Goal: Complete application form

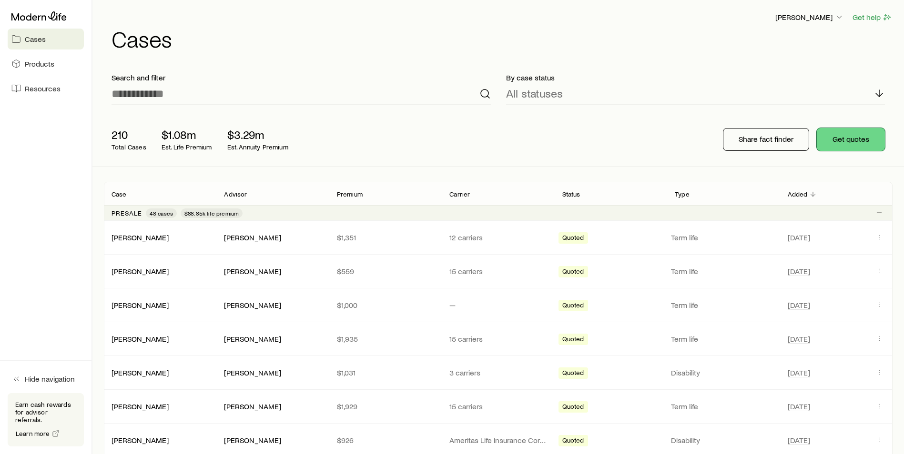
click at [838, 132] on button "Get quotes" at bounding box center [850, 139] width 68 height 23
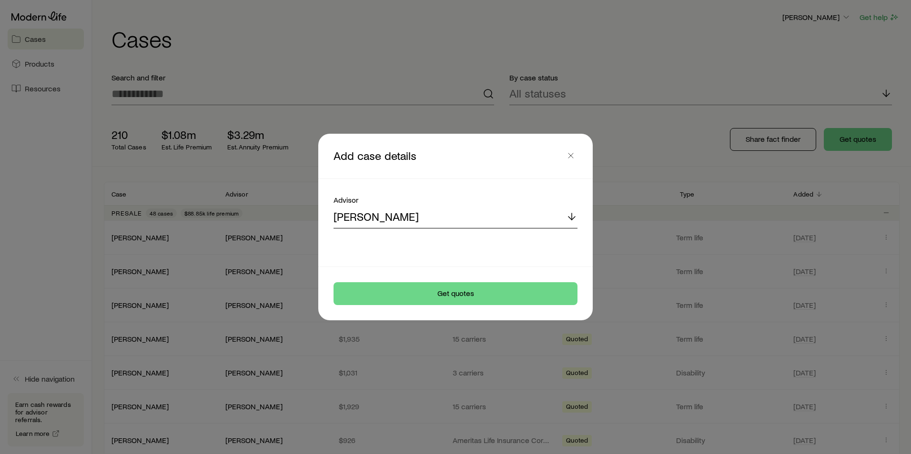
click at [359, 220] on p "[PERSON_NAME]" at bounding box center [375, 216] width 85 height 13
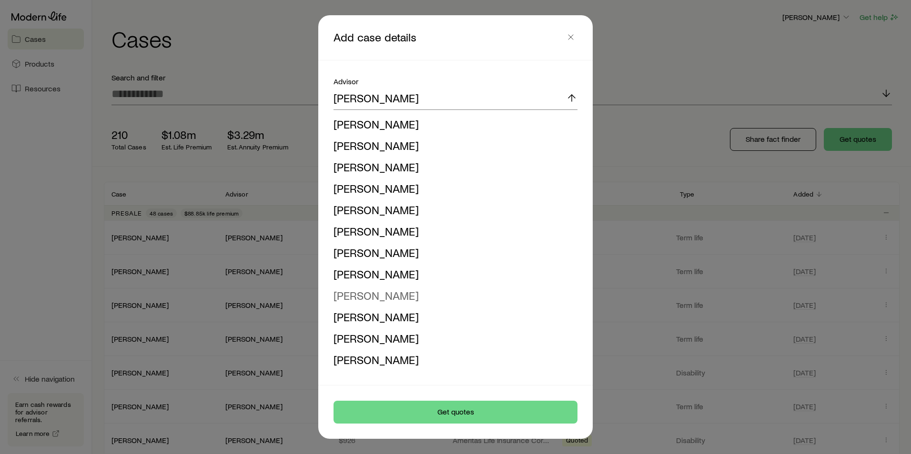
click at [390, 295] on span "[PERSON_NAME]" at bounding box center [375, 296] width 85 height 14
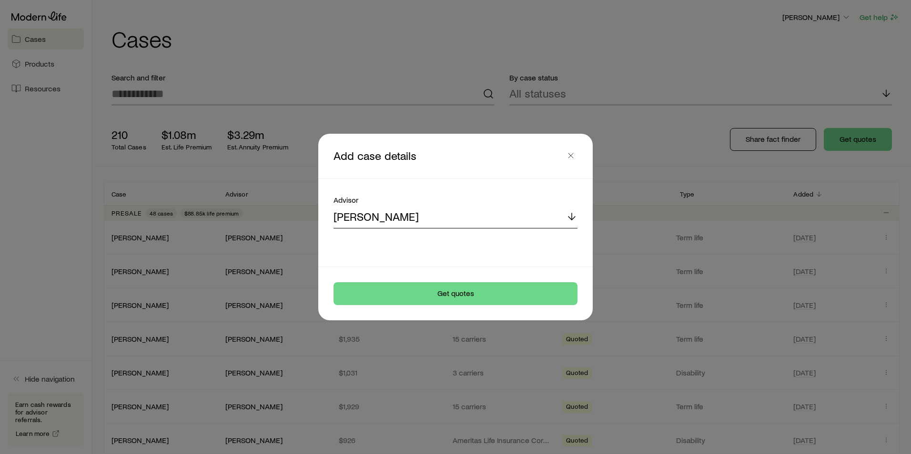
click at [520, 211] on div "[PERSON_NAME]" at bounding box center [455, 217] width 244 height 23
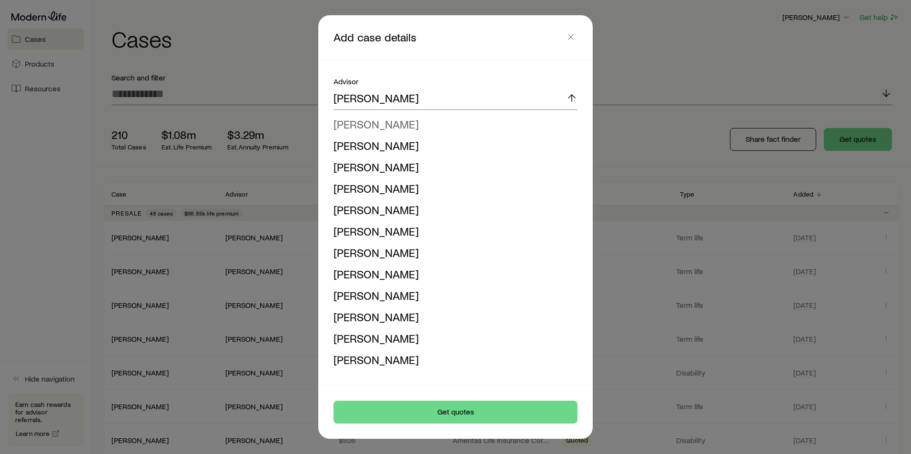
click at [412, 123] on li "[PERSON_NAME]" at bounding box center [452, 124] width 238 height 21
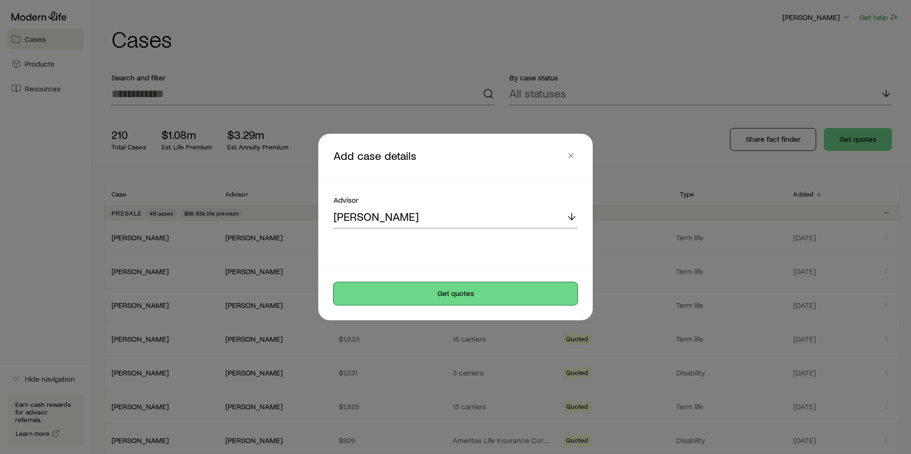
click at [445, 291] on button "Get quotes" at bounding box center [455, 293] width 244 height 23
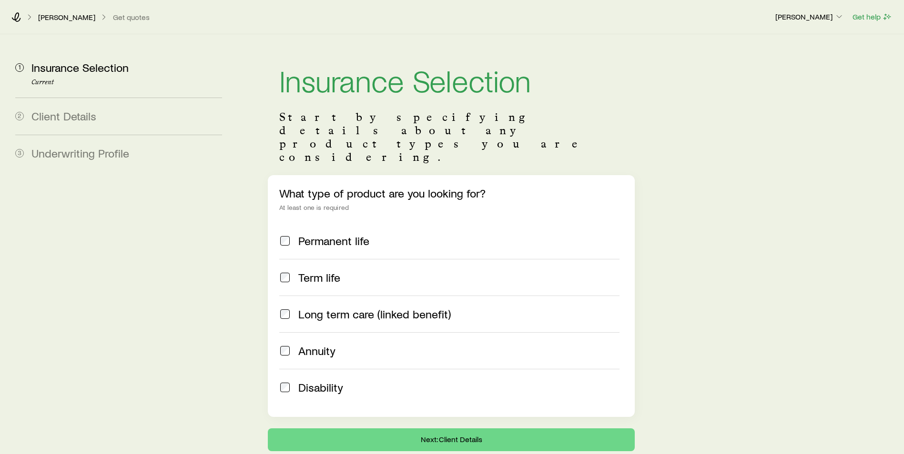
click at [352, 223] on label "Permanent life" at bounding box center [449, 241] width 340 height 36
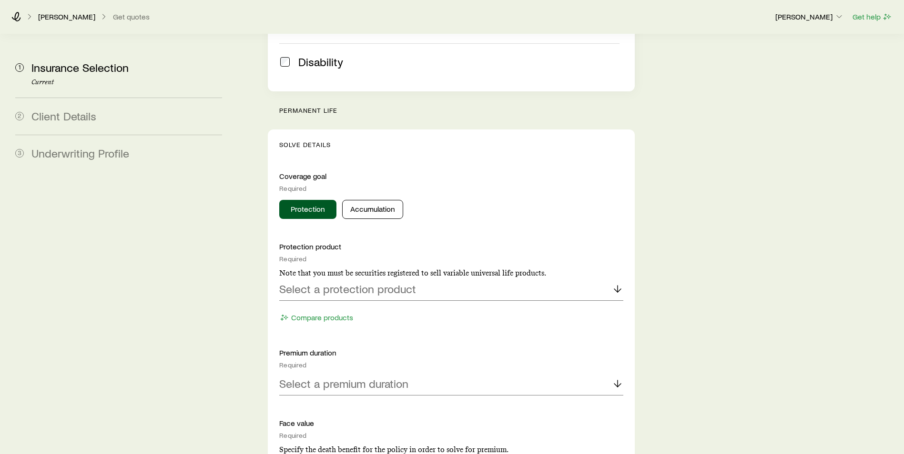
scroll to position [333, 0]
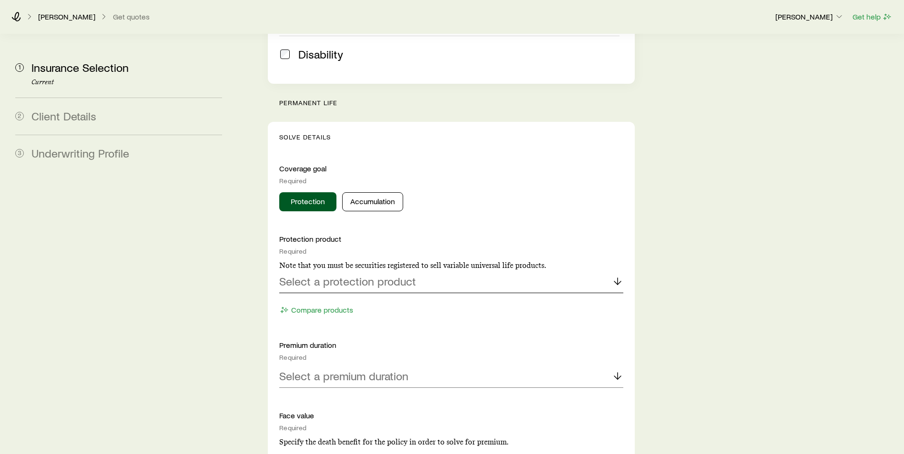
click at [349, 271] on div "Select a protection product" at bounding box center [451, 282] width 344 height 23
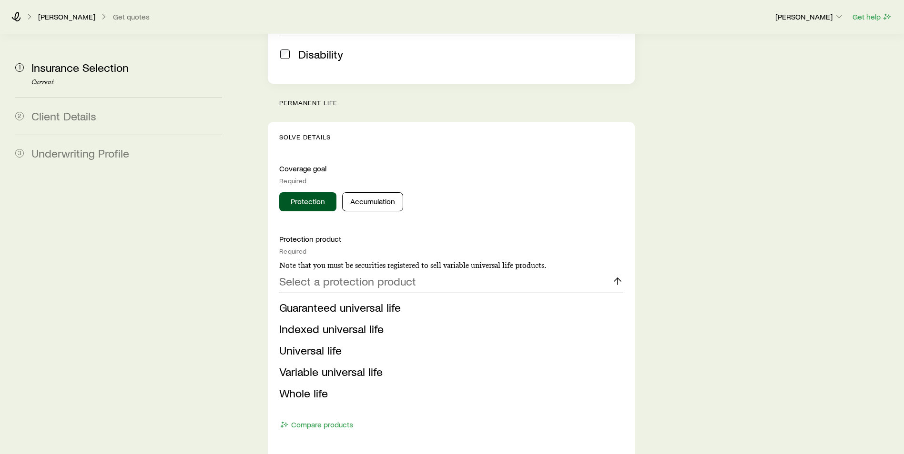
click at [211, 280] on aside "1 Insurance Selection Current 2 Client Details 3 Underwriting Profile" at bounding box center [119, 437] width 222 height 1472
click at [325, 275] on p "Select a protection product" at bounding box center [347, 281] width 137 height 13
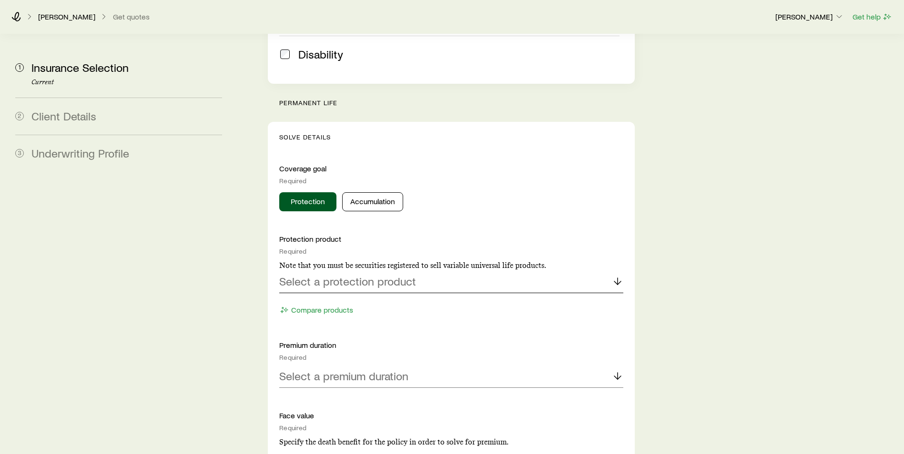
click at [325, 275] on p "Select a protection product" at bounding box center [347, 281] width 137 height 13
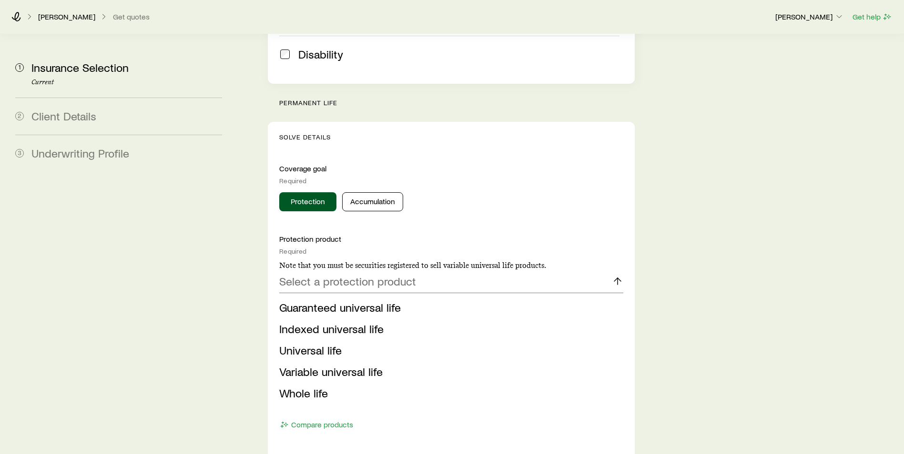
click at [211, 336] on aside "1 Insurance Selection Current 2 Client Details 3 Underwriting Profile" at bounding box center [119, 437] width 222 height 1472
click at [333, 275] on p "Select a protection product" at bounding box center [347, 281] width 137 height 13
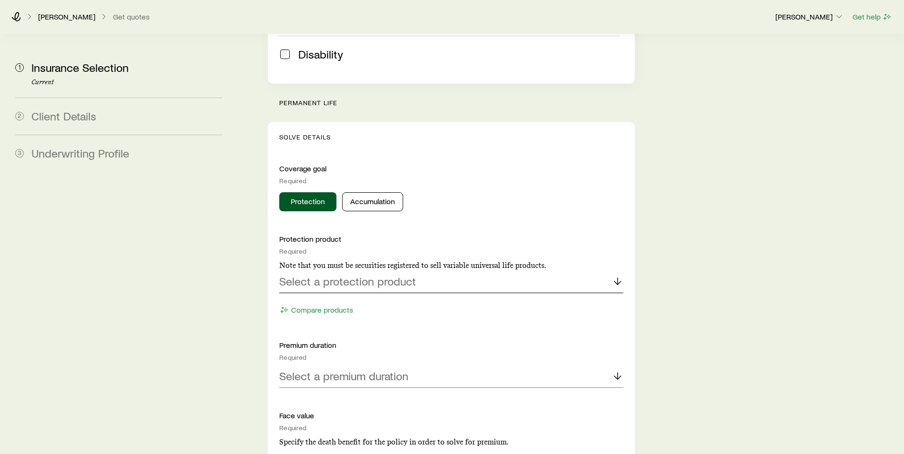
scroll to position [381, 0]
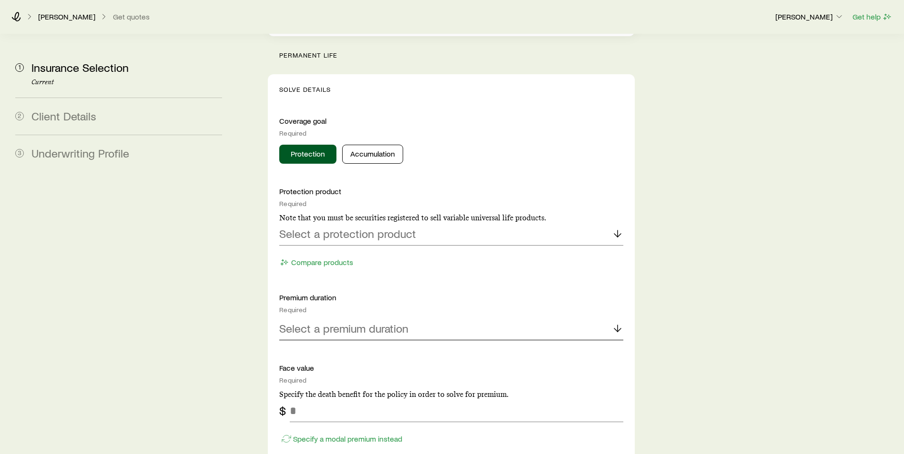
click at [372, 322] on p "Select a premium duration" at bounding box center [343, 328] width 129 height 13
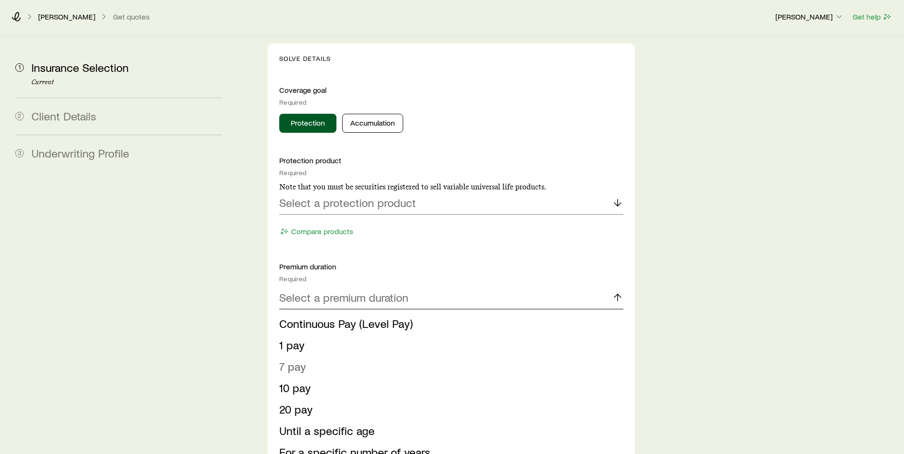
scroll to position [429, 0]
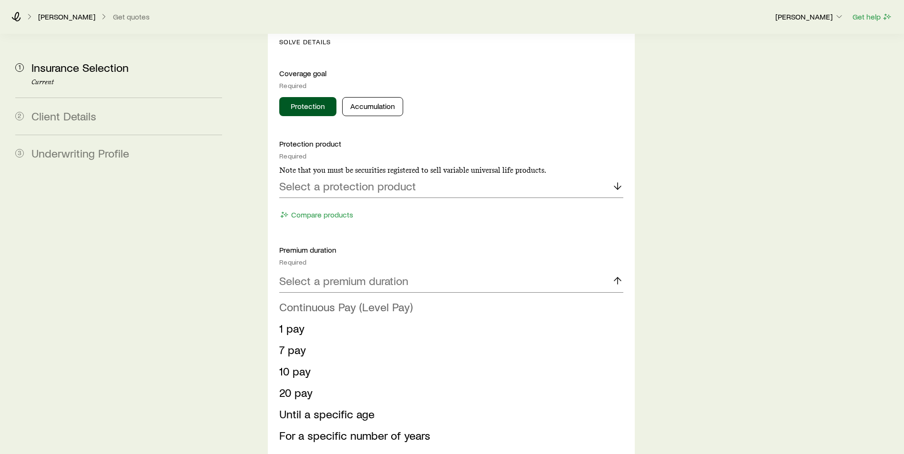
click at [384, 300] on span "Continuous Pay (Level Pay)" at bounding box center [345, 307] width 133 height 14
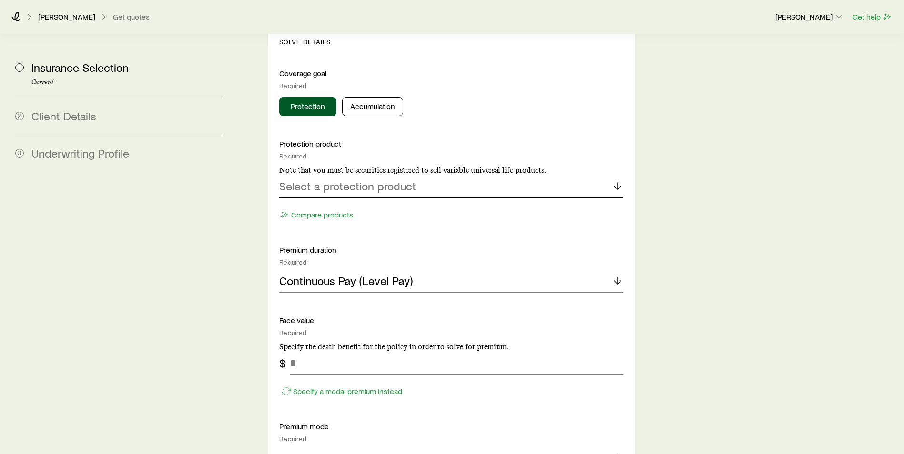
click at [362, 180] on p "Select a protection product" at bounding box center [347, 186] width 137 height 13
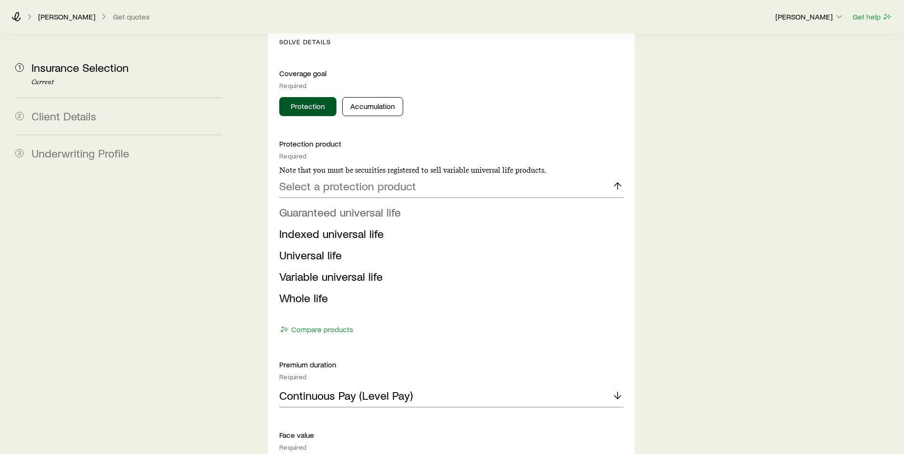
click at [351, 205] on span "Guaranteed universal life" at bounding box center [339, 212] width 121 height 14
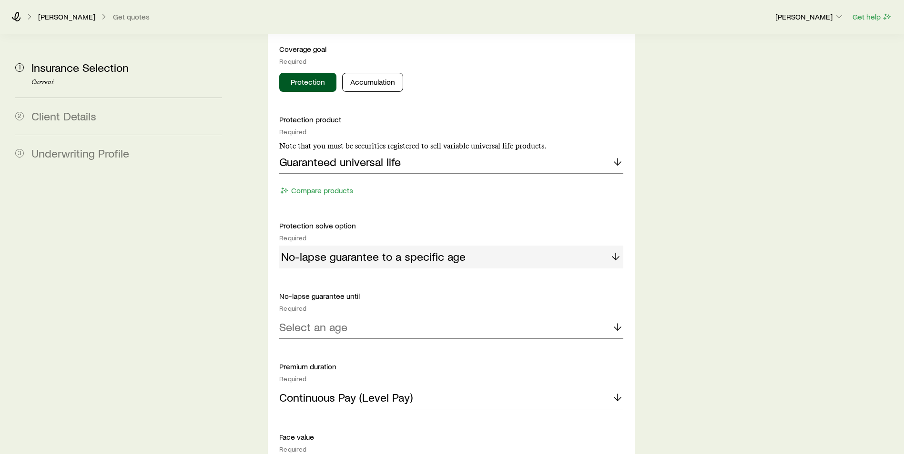
scroll to position [476, 0]
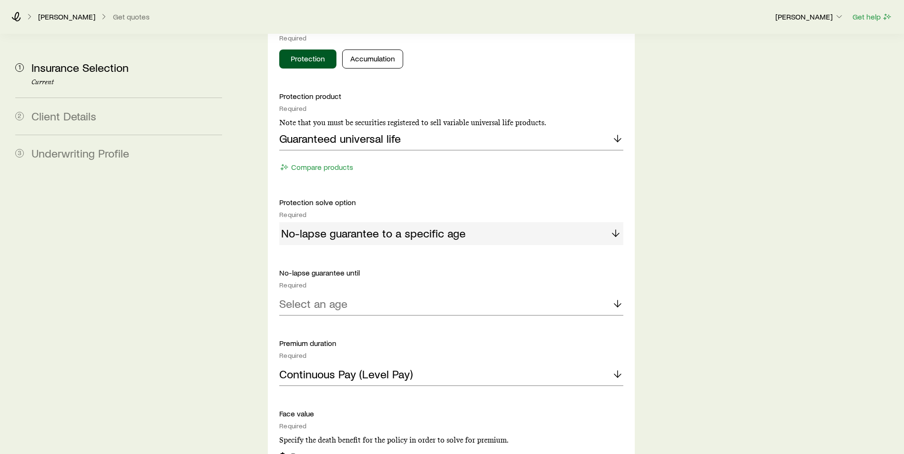
click at [398, 222] on div "No-lapse guarantee to a specific age" at bounding box center [451, 233] width 344 height 23
click at [618, 222] on div "No-lapse guarantee to a specific age" at bounding box center [451, 233] width 344 height 23
click at [614, 222] on div "No-lapse guarantee to a specific age" at bounding box center [451, 233] width 344 height 23
click at [574, 293] on div "Select an age" at bounding box center [451, 304] width 344 height 23
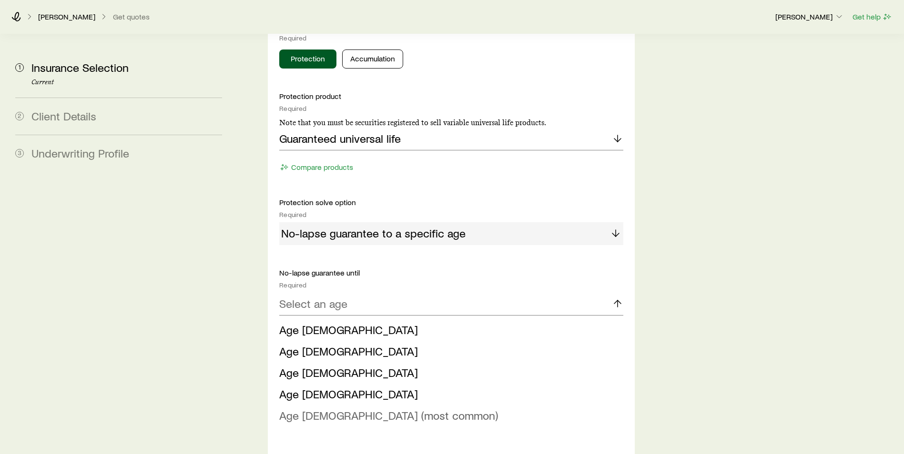
click at [341, 409] on span "Age [DEMOGRAPHIC_DATA] (most common)" at bounding box center [388, 416] width 219 height 14
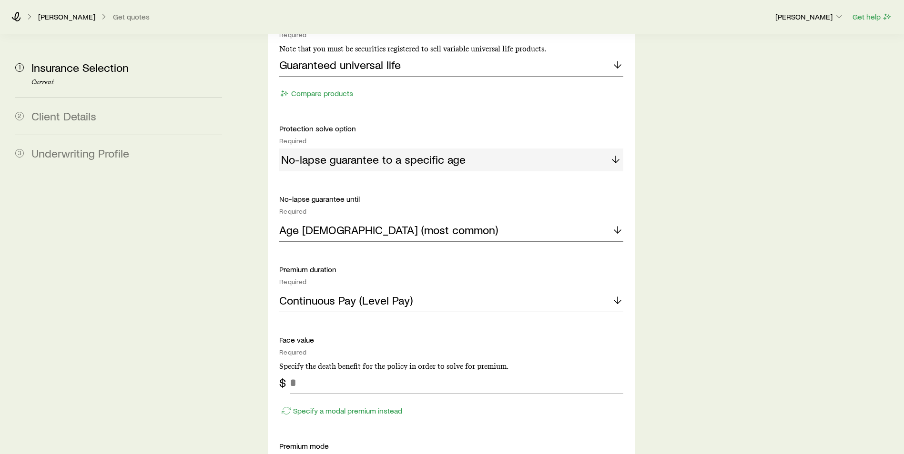
scroll to position [572, 0]
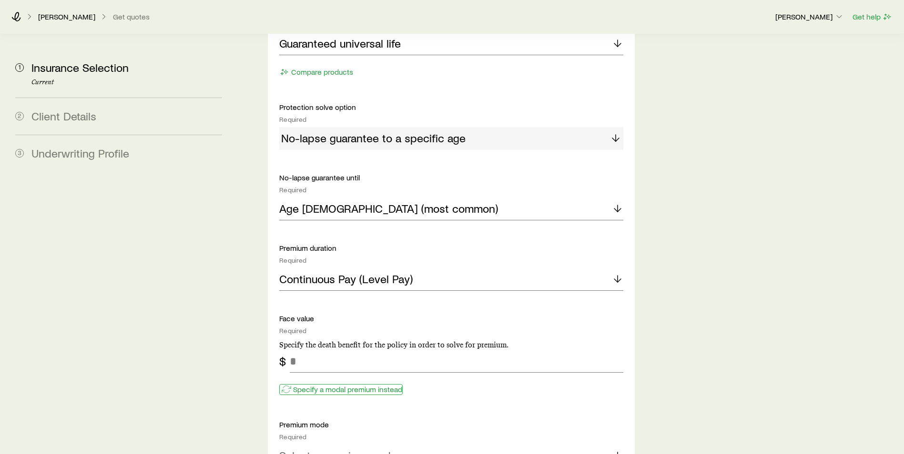
click at [295, 385] on p "Specify a modal premium instead" at bounding box center [347, 390] width 109 height 10
click at [307, 350] on input "tel" at bounding box center [456, 361] width 333 height 23
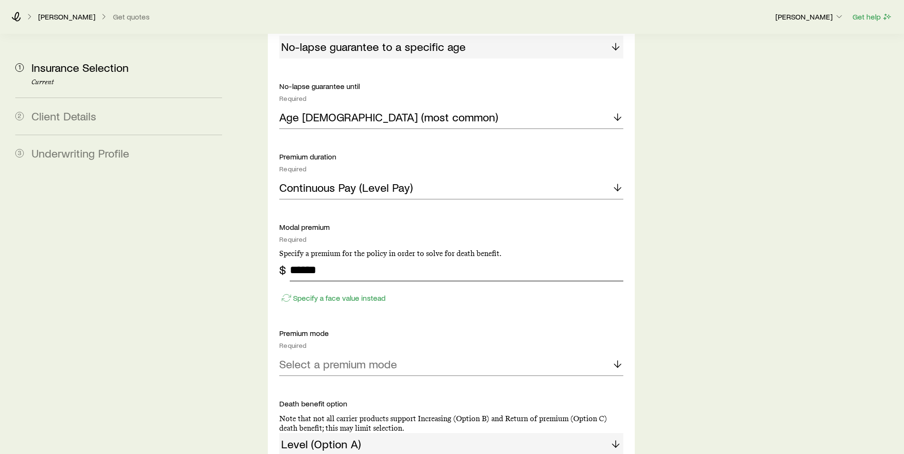
scroll to position [667, 0]
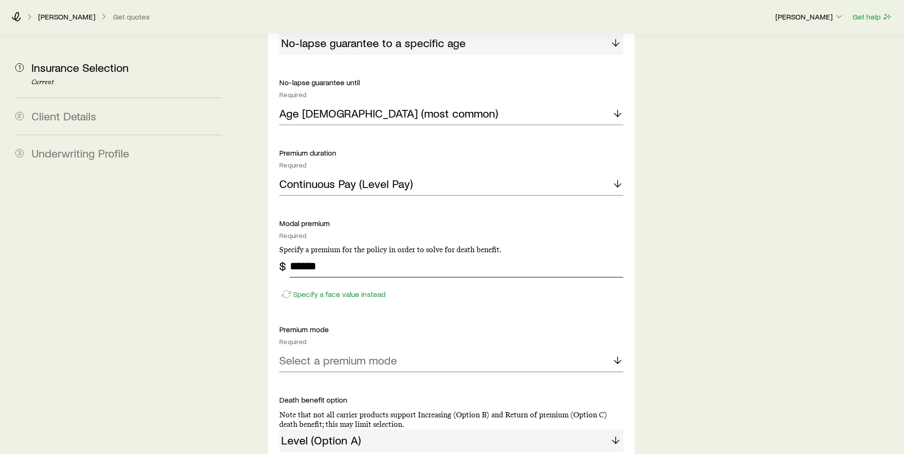
type input "******"
click at [378, 354] on p "Select a premium mode" at bounding box center [338, 360] width 118 height 13
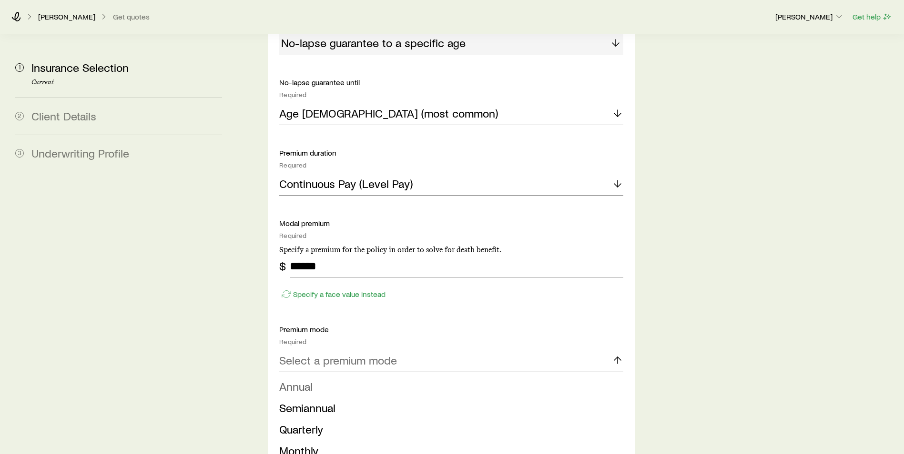
click at [321, 376] on li "Annual" at bounding box center [448, 386] width 338 height 21
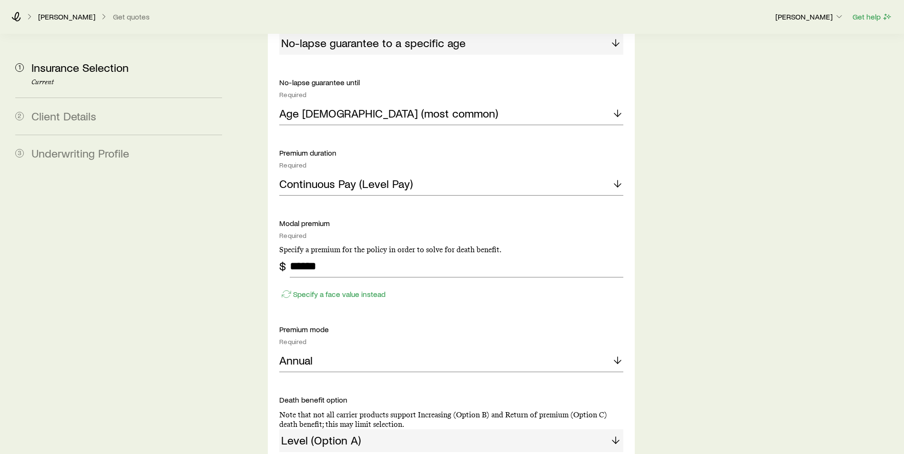
click at [237, 353] on section "1 Insurance Selection Current 2 Client Details 3 Underwriting Profile Insurance…" at bounding box center [452, 108] width 888 height 1483
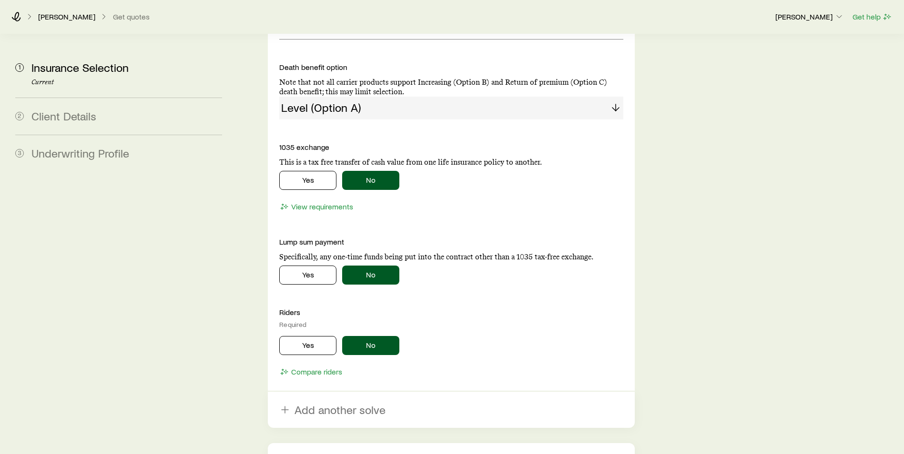
scroll to position [1000, 0]
click at [297, 336] on button "Yes" at bounding box center [307, 345] width 57 height 19
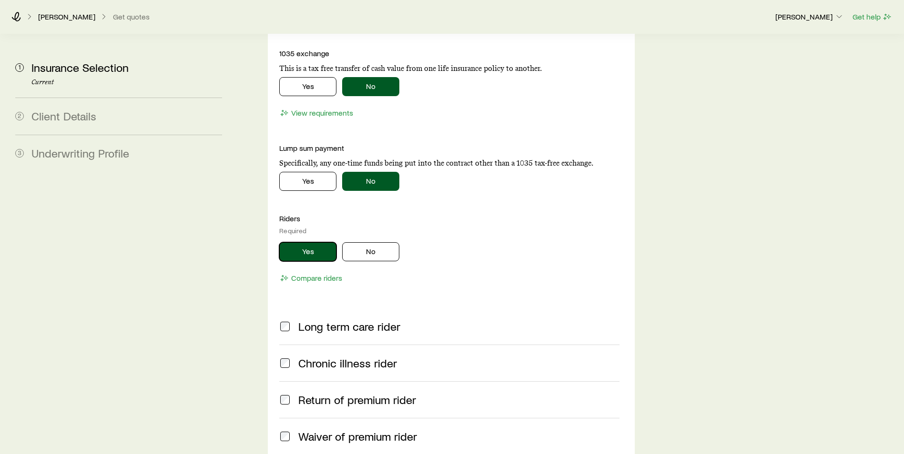
scroll to position [1096, 0]
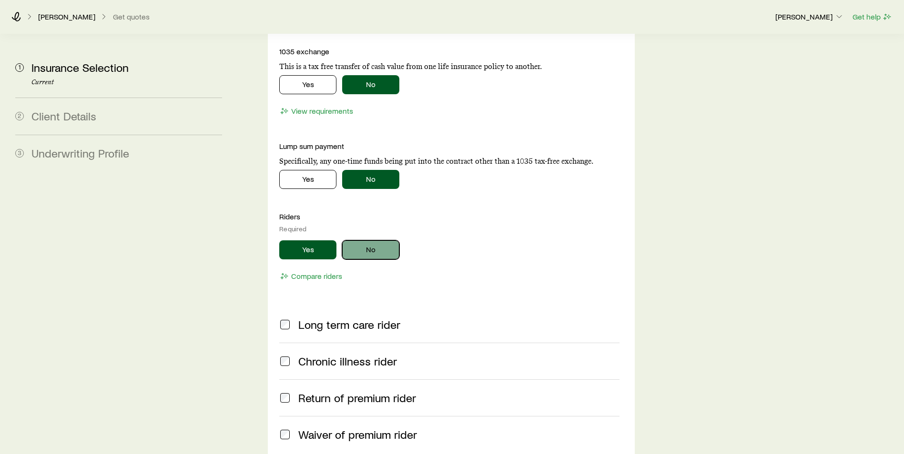
click at [369, 241] on button "No" at bounding box center [370, 250] width 57 height 19
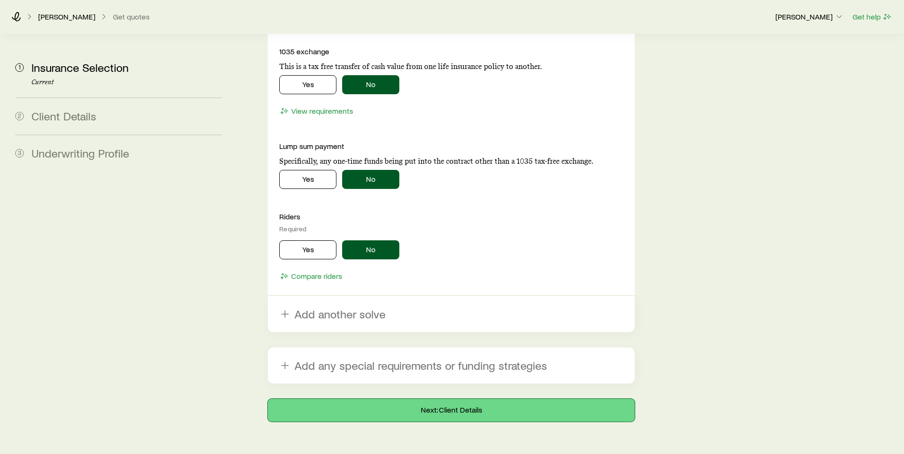
click at [454, 399] on button "Next: Client Details" at bounding box center [451, 410] width 367 height 23
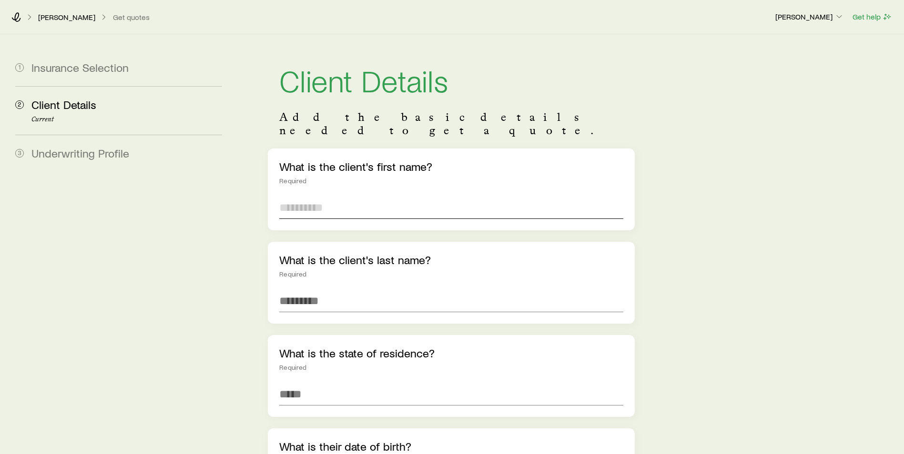
click at [309, 197] on input "text" at bounding box center [451, 207] width 344 height 23
type input "*****"
type input "*******"
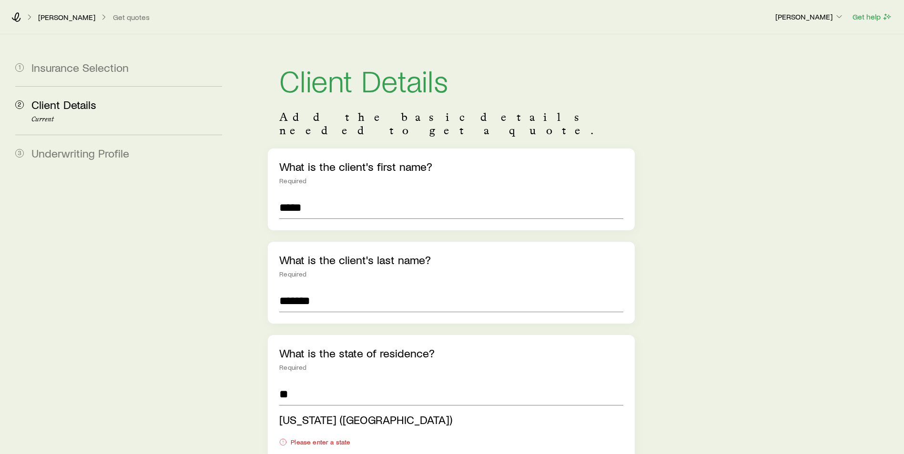
click at [282, 413] on span "[US_STATE] ([GEOGRAPHIC_DATA])" at bounding box center [365, 420] width 173 height 14
type input "**********"
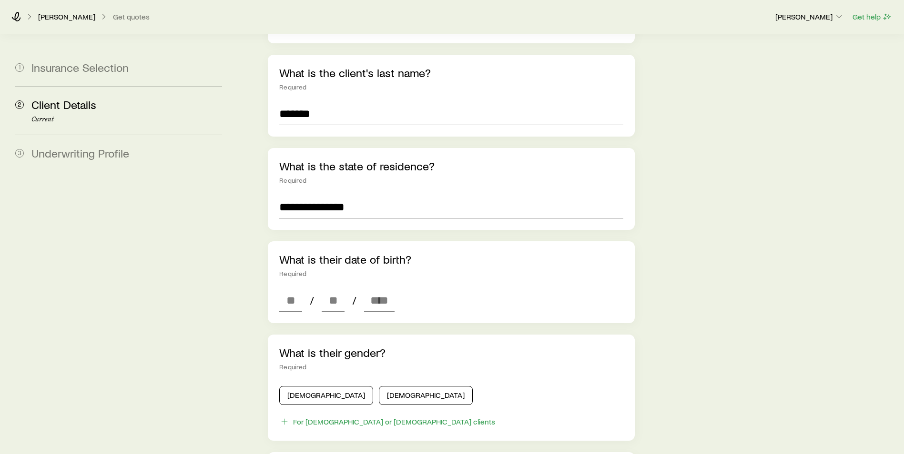
scroll to position [191, 0]
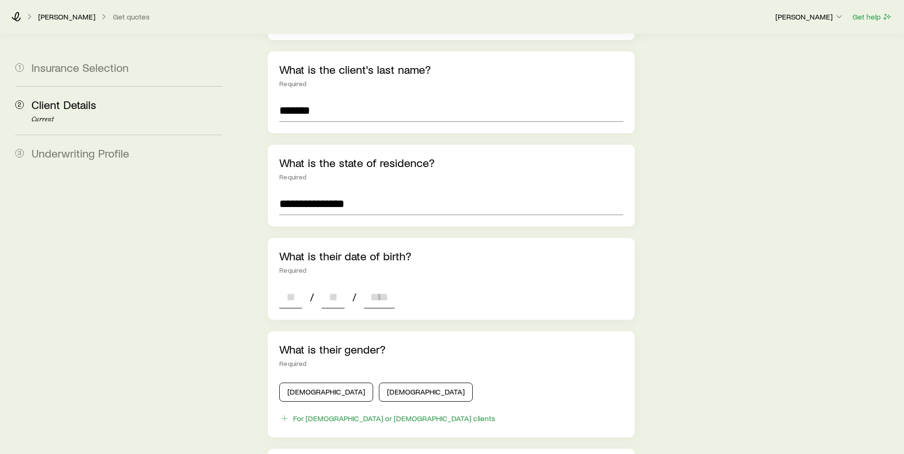
click at [291, 286] on input at bounding box center [290, 297] width 23 height 23
type input "**"
type input "****"
click at [303, 383] on button "[DEMOGRAPHIC_DATA]" at bounding box center [326, 392] width 94 height 19
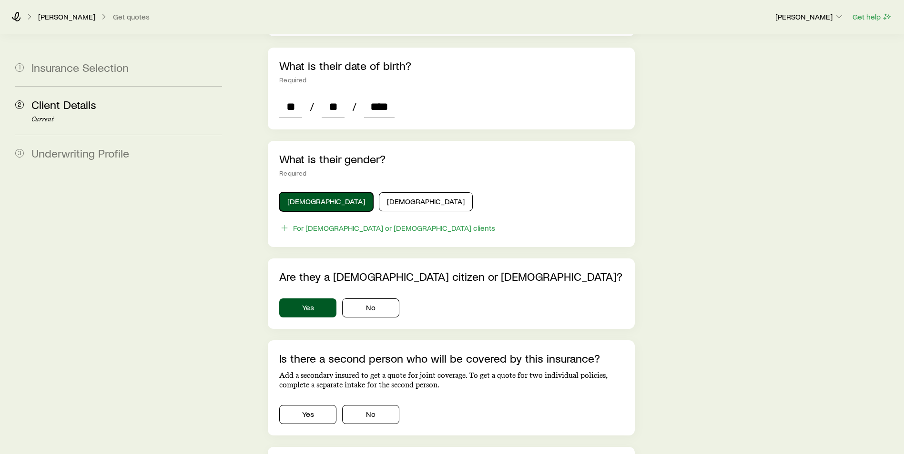
scroll to position [429, 0]
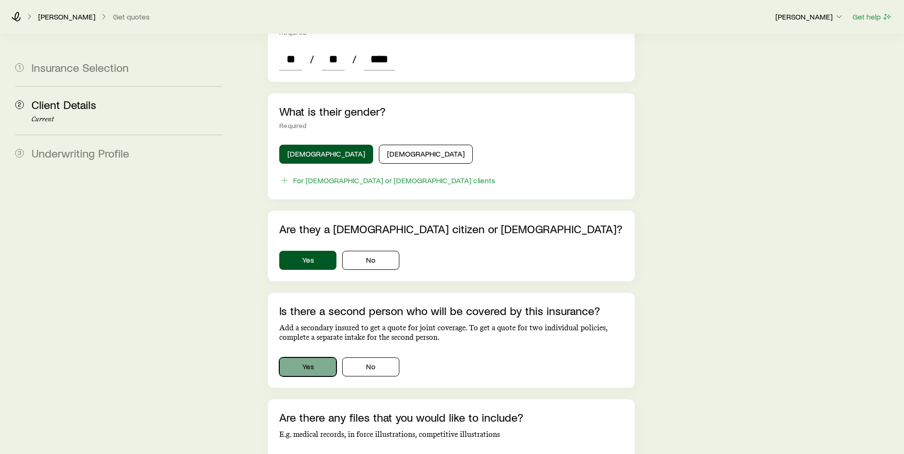
click at [292, 358] on button "Yes" at bounding box center [307, 367] width 57 height 19
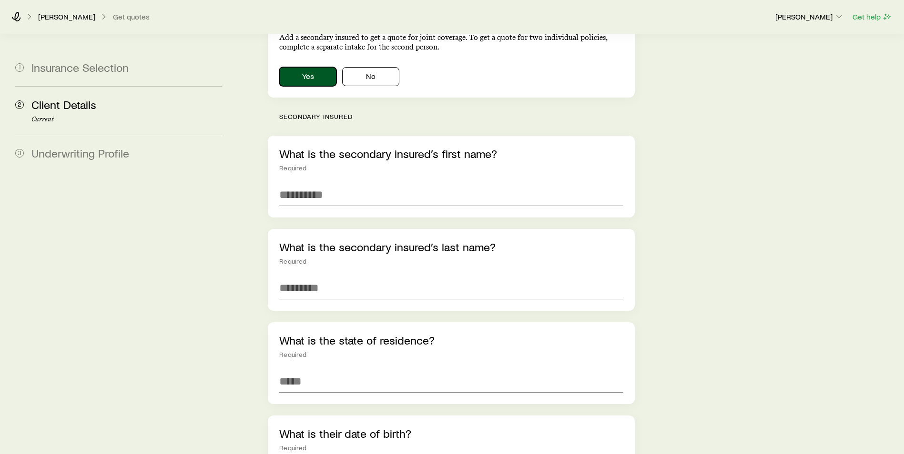
scroll to position [715, 0]
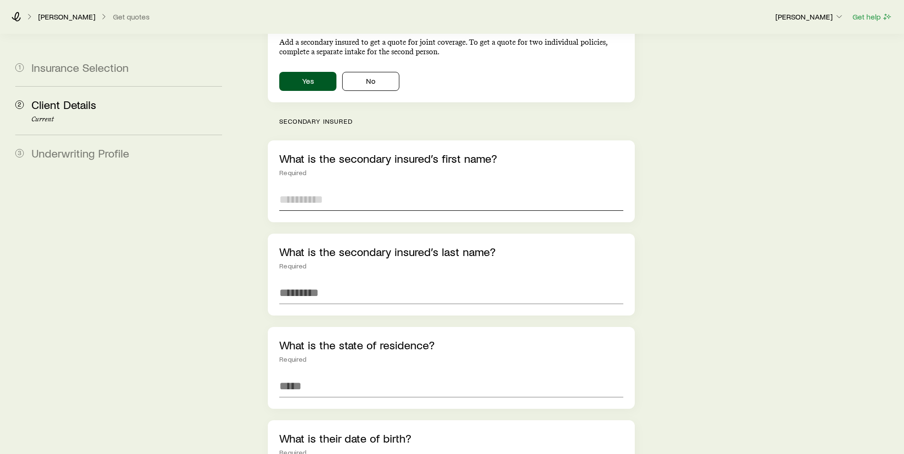
click at [334, 191] on input "text" at bounding box center [451, 199] width 344 height 23
type input "*****"
type input "*******"
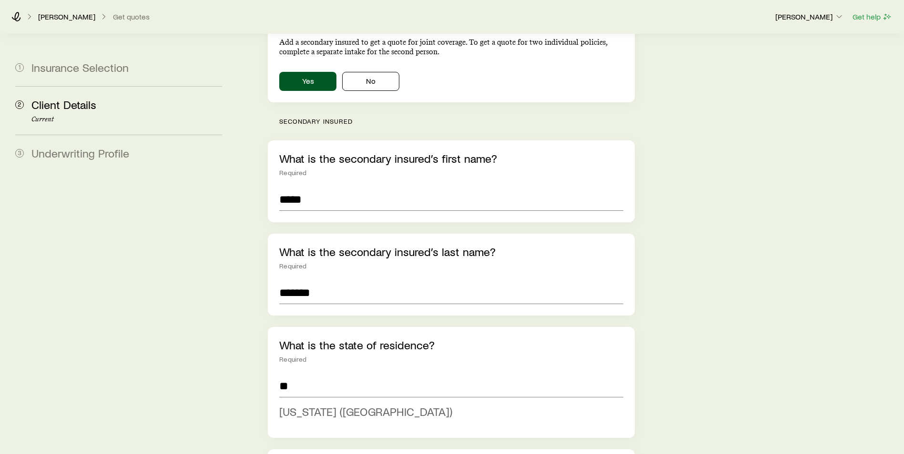
click at [292, 405] on span "[US_STATE] ([GEOGRAPHIC_DATA])" at bounding box center [365, 412] width 173 height 14
type input "**********"
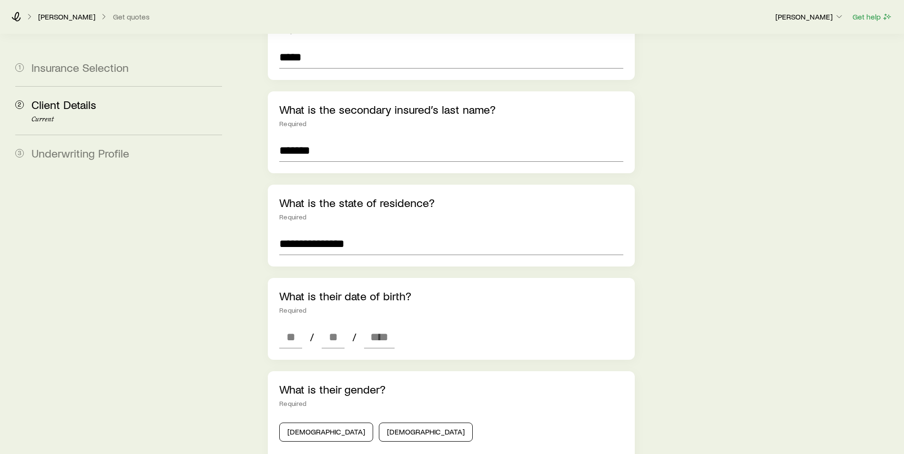
scroll to position [857, 0]
click at [286, 330] on input at bounding box center [290, 336] width 23 height 23
type input "**"
type input "****"
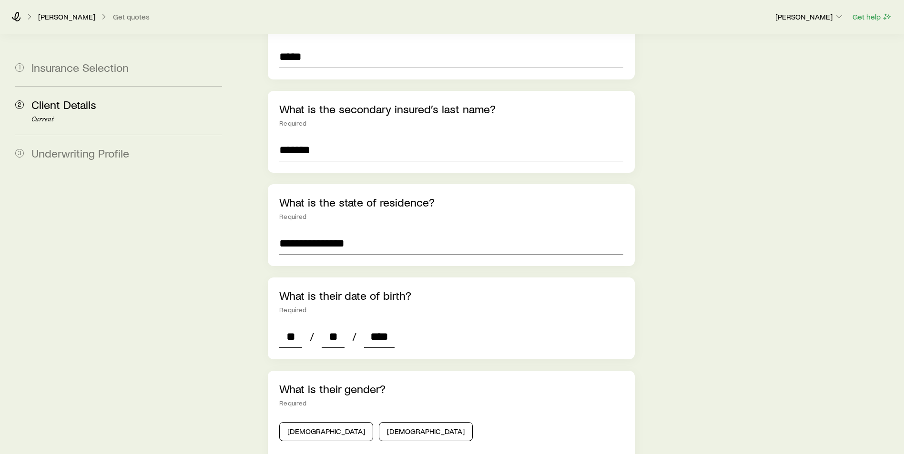
type input "*"
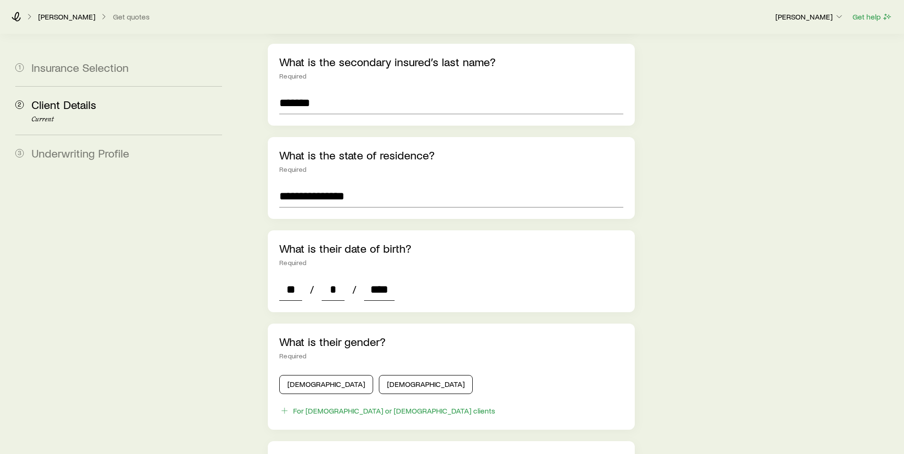
scroll to position [905, 0]
type input "****"
click at [379, 375] on button "[DEMOGRAPHIC_DATA]" at bounding box center [426, 384] width 94 height 19
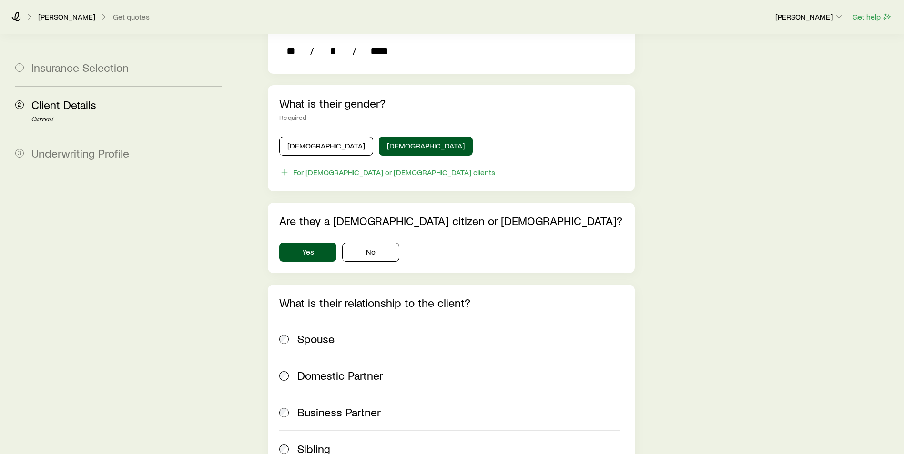
scroll to position [1381, 0]
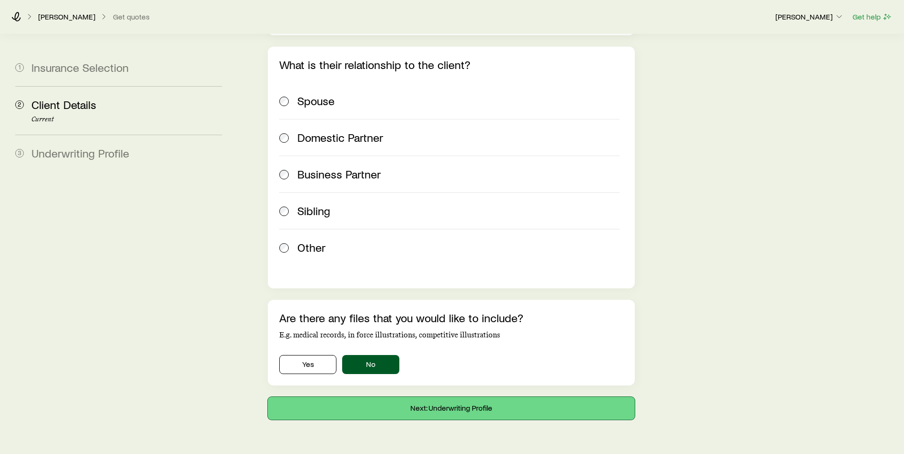
click at [450, 397] on button "Next: Underwriting Profile" at bounding box center [451, 408] width 367 height 23
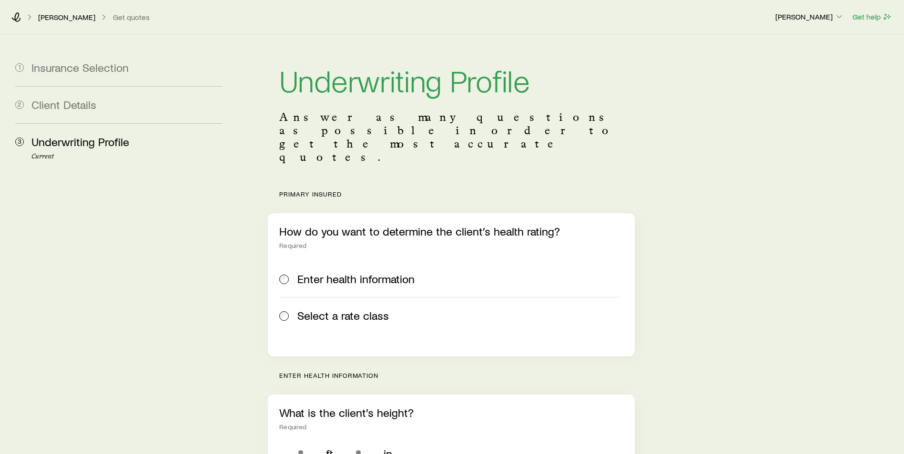
click at [292, 309] on div "Select a rate class" at bounding box center [449, 315] width 340 height 13
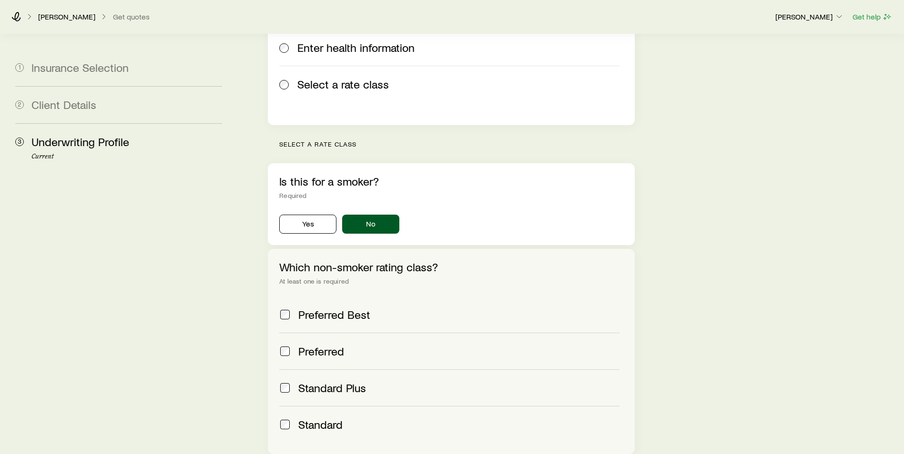
scroll to position [238, 0]
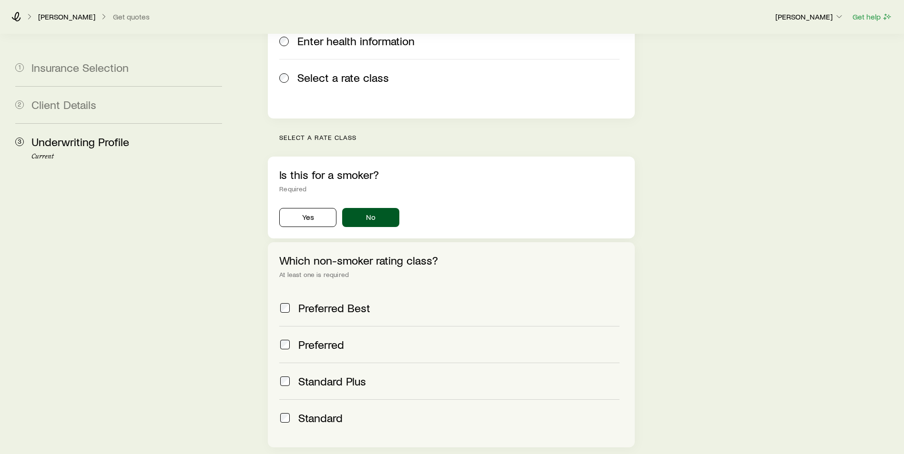
click at [282, 290] on label "Preferred Best" at bounding box center [449, 308] width 340 height 36
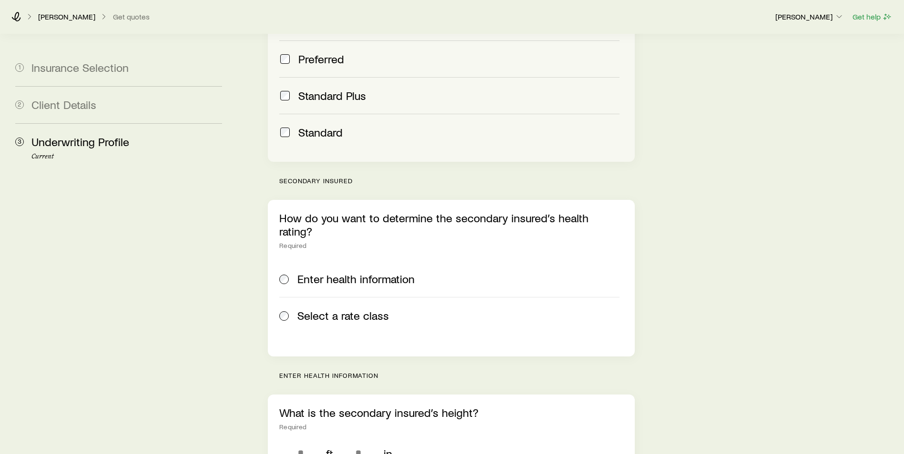
click at [315, 309] on span "Select a rate class" at bounding box center [342, 315] width 91 height 13
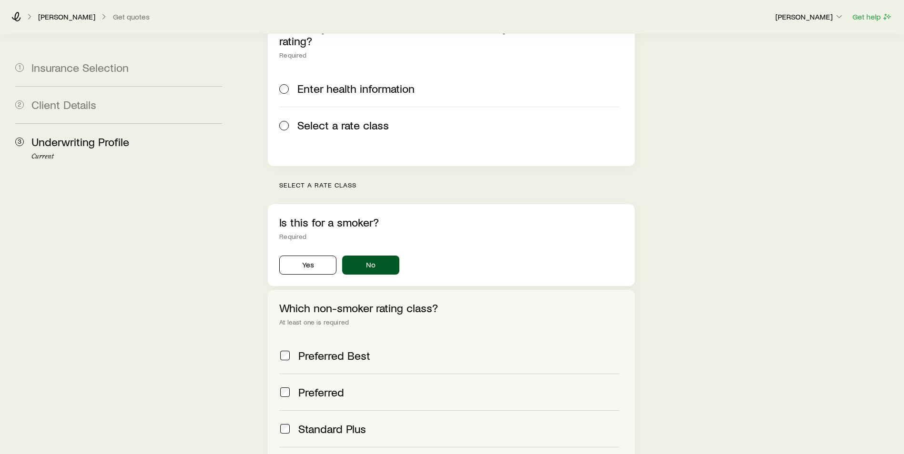
click at [309, 338] on label "Preferred Best" at bounding box center [449, 356] width 340 height 36
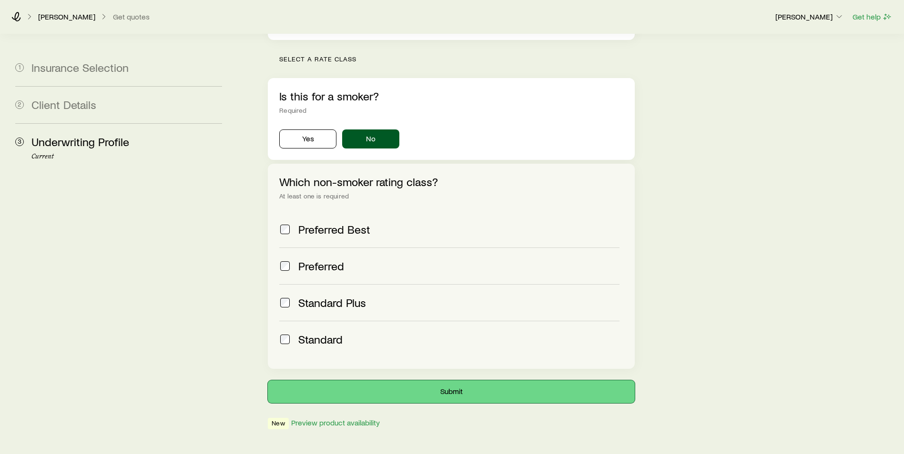
click at [472, 381] on button "Submit" at bounding box center [451, 392] width 367 height 23
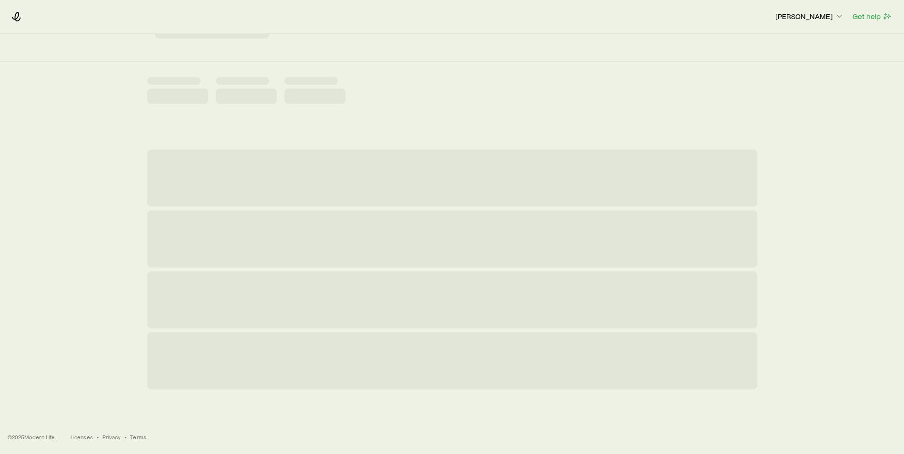
scroll to position [0, 0]
